Goal: Information Seeking & Learning: Learn about a topic

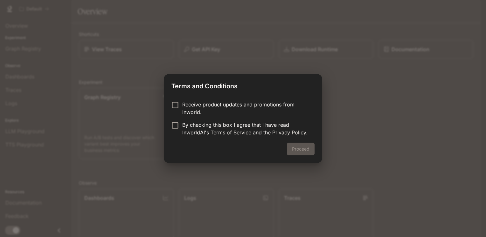
click at [197, 108] on p "Receive product updates and promotions from Inworld." at bounding box center [245, 108] width 127 height 15
click at [186, 127] on p "By checking this box I agree that I have read InworldAI's Terms of Service and …" at bounding box center [245, 128] width 127 height 15
click at [301, 150] on button "Proceed" at bounding box center [301, 149] width 28 height 13
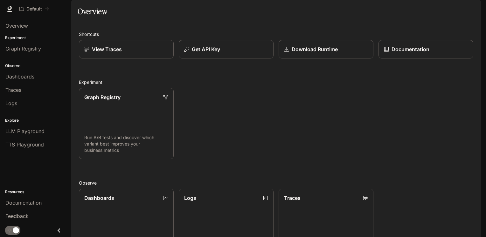
click at [60, 232] on icon "Close drawer" at bounding box center [59, 231] width 9 height 9
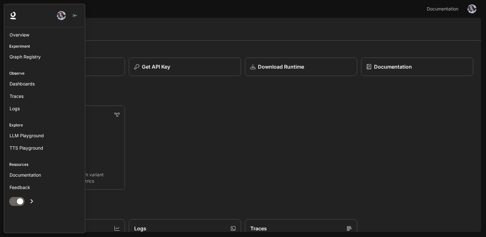
click at [59, 14] on img "button" at bounding box center [61, 15] width 9 height 9
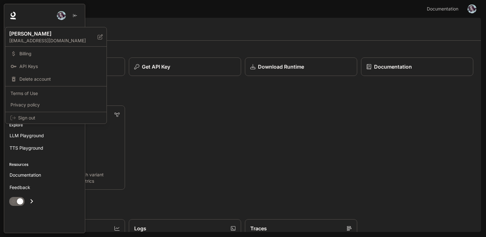
click at [472, 10] on div at bounding box center [243, 118] width 486 height 237
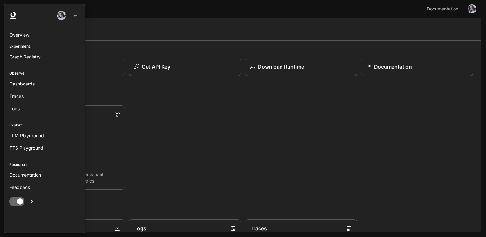
click at [472, 10] on img "button" at bounding box center [472, 8] width 9 height 9
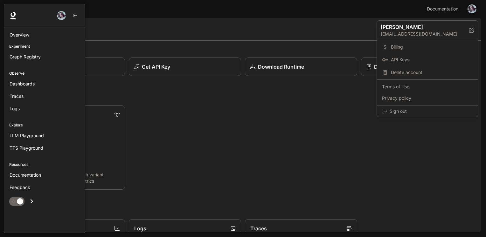
click at [17, 17] on div at bounding box center [243, 118] width 486 height 237
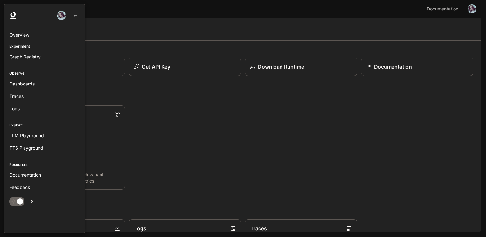
click at [199, 142] on div "Graph Registry Run A/B tests and discover which variant best improves your busi…" at bounding box center [241, 146] width 465 height 88
click at [158, 160] on div "Graph Registry Run A/B tests and discover which variant best improves your busi…" at bounding box center [241, 146] width 465 height 88
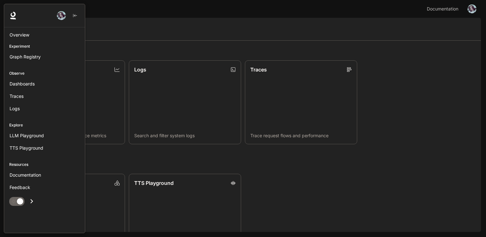
scroll to position [191, 0]
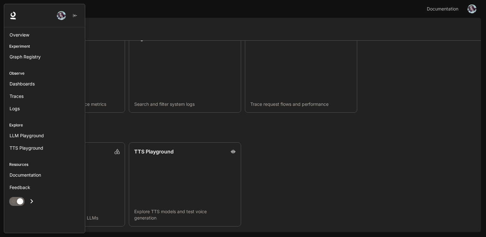
click at [311, 180] on div "LLM Playground Explore and compare supported LLMs TTS Playground Explore TTS mo…" at bounding box center [241, 183] width 465 height 88
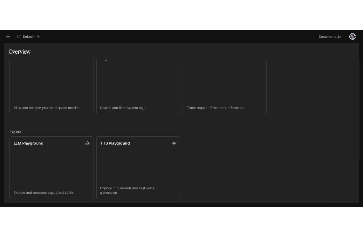
scroll to position [0, 0]
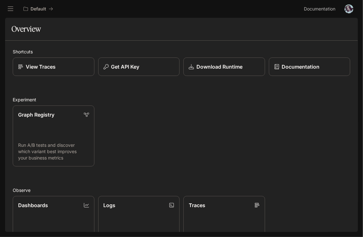
click at [212, 142] on div "Graph Registry Run A/B tests and discover which variant best improves your busi…" at bounding box center [180, 134] width 342 height 65
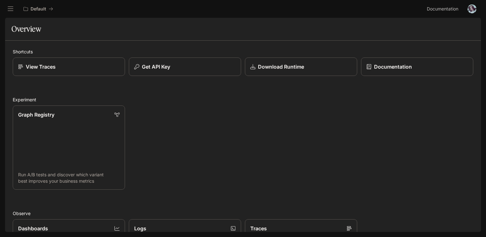
drag, startPoint x: 208, startPoint y: 125, endPoint x: 153, endPoint y: 94, distance: 63.3
click at [183, 116] on div "Graph Registry Run A/B tests and discover which variant best improves your busi…" at bounding box center [241, 146] width 465 height 88
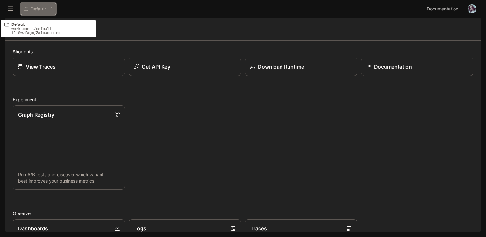
click at [42, 9] on p "Default" at bounding box center [39, 8] width 16 height 5
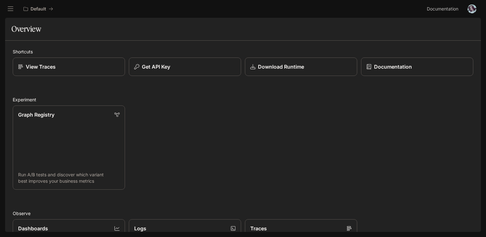
drag, startPoint x: 187, startPoint y: 125, endPoint x: 181, endPoint y: 120, distance: 8.0
click at [181, 120] on div "Graph Registry Run A/B tests and discover which variant best improves your busi…" at bounding box center [241, 146] width 465 height 88
click at [13, 10] on icon "open drawer" at bounding box center [11, 9] width 6 height 4
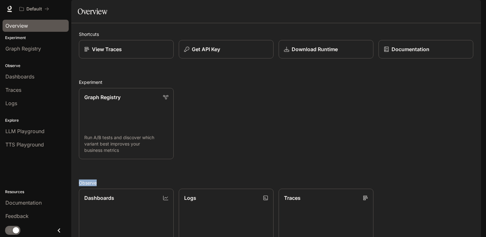
click at [18, 27] on span "Overview" at bounding box center [16, 26] width 23 height 8
click at [18, 44] on link "Graph Registry" at bounding box center [36, 49] width 66 height 12
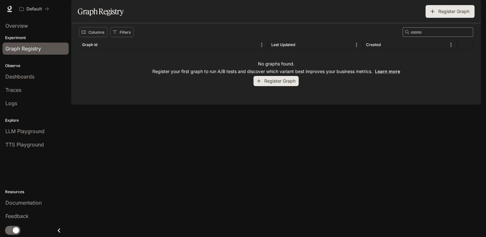
click at [126, 105] on div "Columns Filters ​ Graph Id Last Updated Created No graphs found. Register your …" at bounding box center [276, 63] width 410 height 81
click at [475, 10] on img "button" at bounding box center [472, 8] width 9 height 9
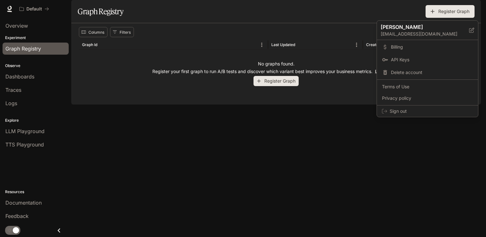
click at [8, 10] on div at bounding box center [243, 118] width 486 height 237
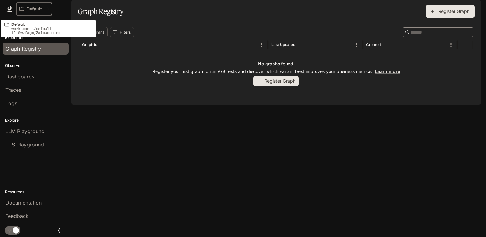
click at [34, 7] on p "Default" at bounding box center [34, 8] width 16 height 5
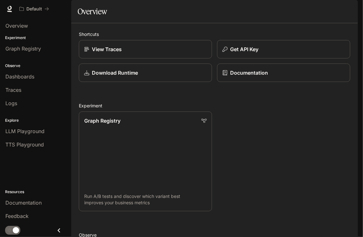
click at [261, 140] on div "Graph Registry Run A/B tests and discover which variant best improves your busi…" at bounding box center [212, 159] width 277 height 105
click at [20, 104] on div "Logs" at bounding box center [35, 104] width 60 height 8
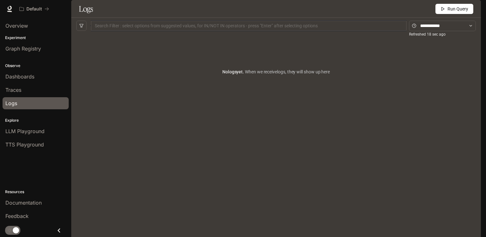
drag, startPoint x: 15, startPoint y: 91, endPoint x: 16, endPoint y: 82, distance: 8.7
click at [15, 91] on span "Traces" at bounding box center [13, 90] width 16 height 8
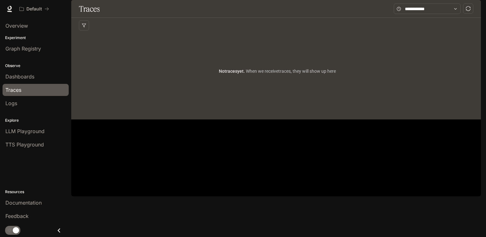
click at [18, 76] on span "Dashboards" at bounding box center [19, 77] width 29 height 8
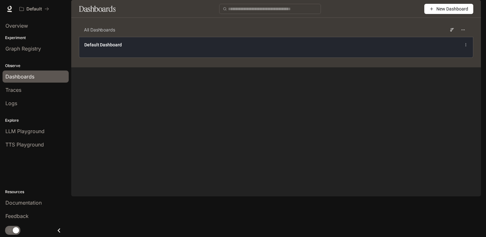
click at [464, 47] on icon at bounding box center [466, 45] width 4 height 4
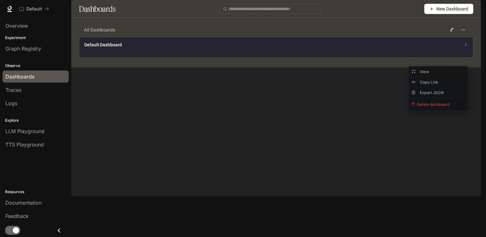
click at [123, 48] on div "Default Dashboard" at bounding box center [194, 45] width 221 height 6
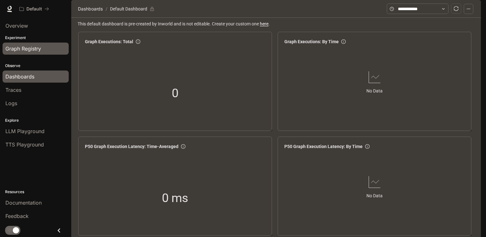
click at [21, 48] on span "Graph Registry" at bounding box center [23, 49] width 36 height 8
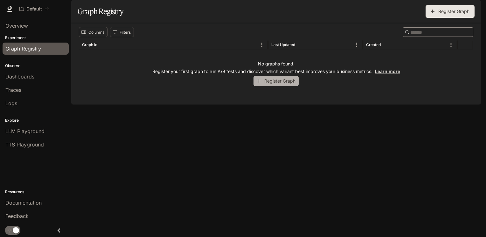
click at [274, 87] on button "Register Graph" at bounding box center [276, 81] width 45 height 10
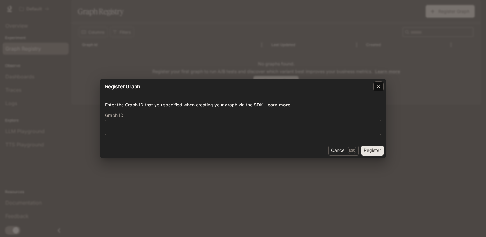
click at [381, 86] on icon "button" at bounding box center [378, 86] width 6 height 6
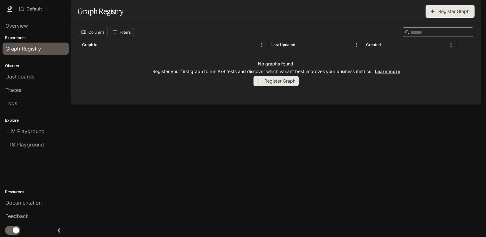
click at [472, 10] on img "button" at bounding box center [472, 8] width 9 height 9
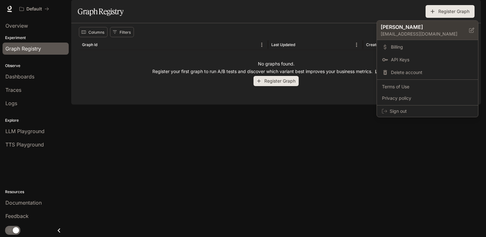
click at [421, 33] on p "nina.bujnowska.alex@gmail.com" at bounding box center [425, 34] width 88 height 6
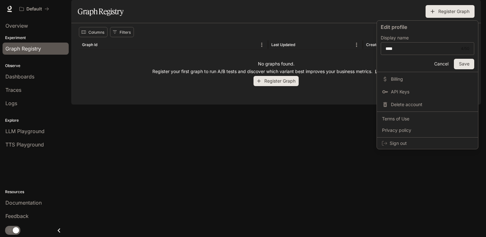
click at [331, 149] on div at bounding box center [243, 118] width 486 height 237
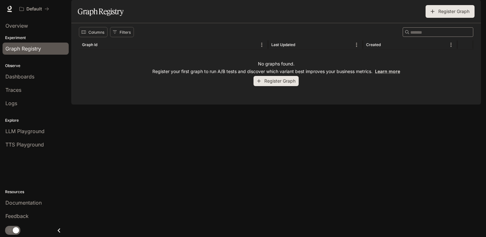
click at [475, 8] on img "button" at bounding box center [472, 8] width 9 height 9
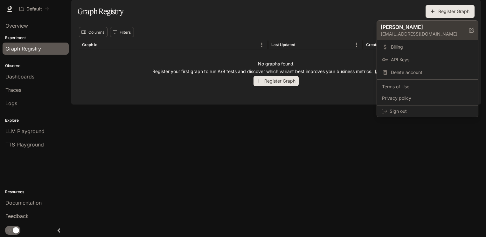
click at [443, 32] on p "nina.bujnowska.alex@gmail.com" at bounding box center [425, 34] width 88 height 6
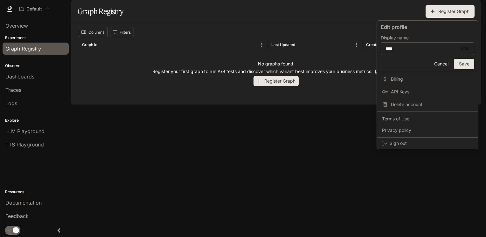
click at [252, 162] on div at bounding box center [243, 118] width 486 height 237
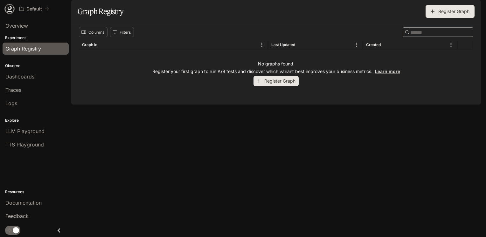
click at [12, 10] on icon at bounding box center [9, 9] width 6 height 6
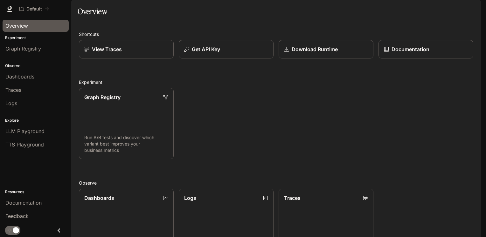
click at [11, 24] on span "Overview" at bounding box center [16, 26] width 23 height 8
click at [414, 53] on p "Documentation" at bounding box center [410, 49] width 38 height 8
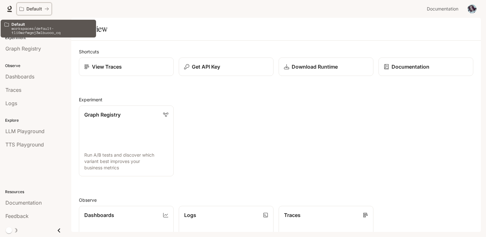
click at [30, 12] on button "Default" at bounding box center [34, 9] width 35 height 13
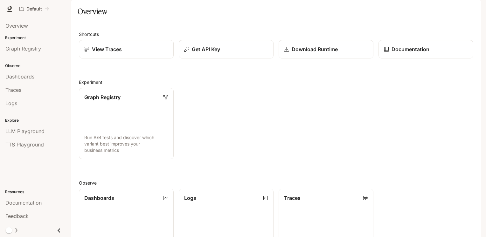
scroll to position [151, 0]
click at [33, 28] on div "Overview" at bounding box center [35, 26] width 60 height 8
click at [29, 48] on span "Graph Registry" at bounding box center [23, 49] width 36 height 8
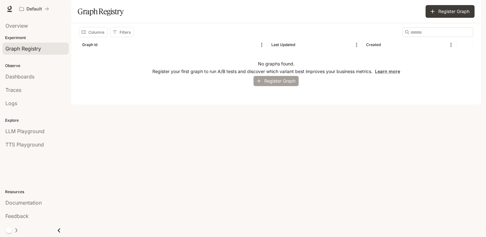
click at [270, 87] on button "Register Graph" at bounding box center [276, 81] width 45 height 10
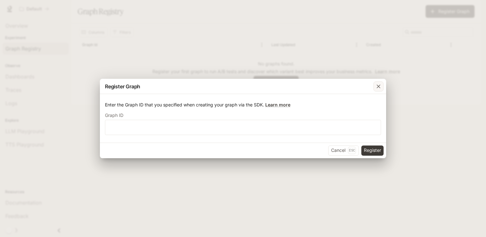
click at [363, 87] on icon "button" at bounding box center [378, 86] width 6 height 6
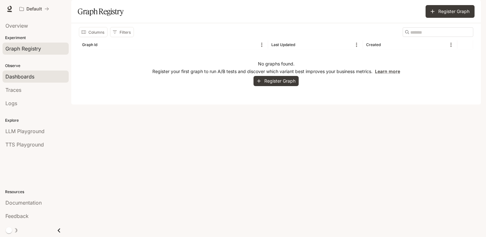
click at [25, 80] on link "Dashboards" at bounding box center [36, 77] width 66 height 12
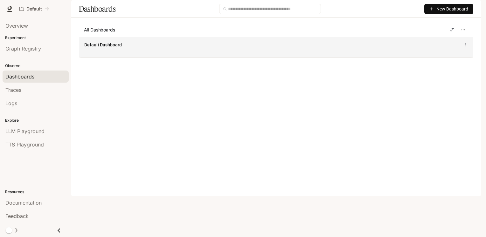
click at [363, 47] on icon at bounding box center [466, 45] width 4 height 4
click at [345, 58] on div "Default Dashboard" at bounding box center [276, 47] width 394 height 21
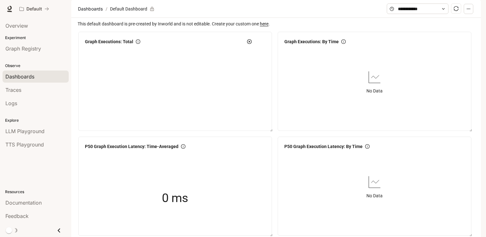
scroll to position [799, 0]
click at [27, 133] on span "LLM Playground" at bounding box center [24, 132] width 39 height 8
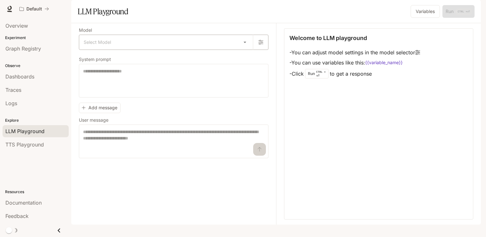
click at [244, 59] on body "Skip to main content Default Documentation Documentation Portal Overview Experi…" at bounding box center [243, 118] width 486 height 237
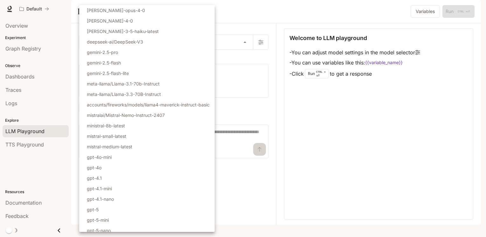
scroll to position [35, 0]
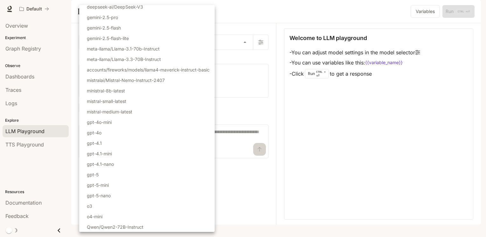
click at [101, 120] on p "gpt-4o-mini" at bounding box center [99, 122] width 25 height 7
type input "**********"
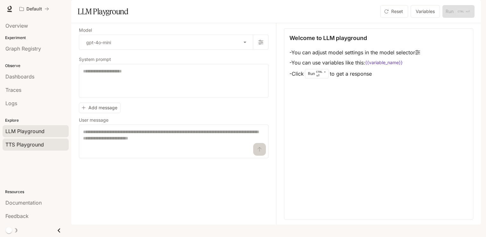
click at [43, 142] on span "TTS Playground" at bounding box center [24, 145] width 38 height 8
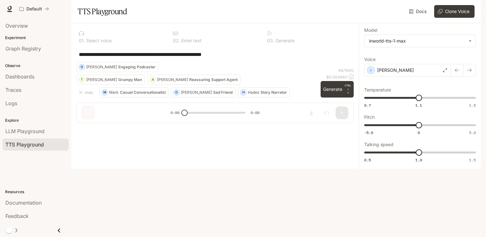
click at [122, 62] on div "**********" at bounding box center [214, 54] width 277 height 15
click at [363, 8] on span "Documentation" at bounding box center [442, 9] width 31 height 8
